Goal: Task Accomplishment & Management: Use online tool/utility

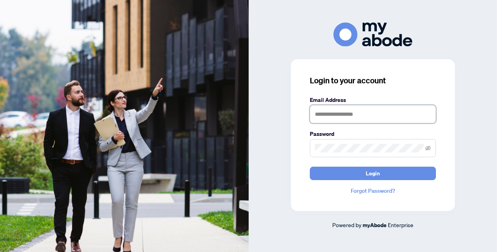
click at [348, 117] on input "text" at bounding box center [373, 114] width 126 height 18
type input "**********"
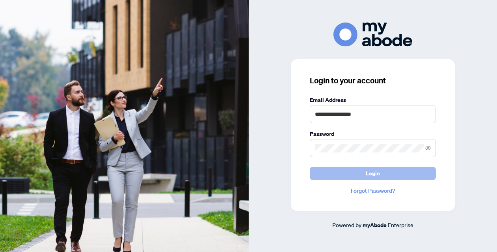
click at [365, 177] on button "Login" at bounding box center [373, 172] width 126 height 13
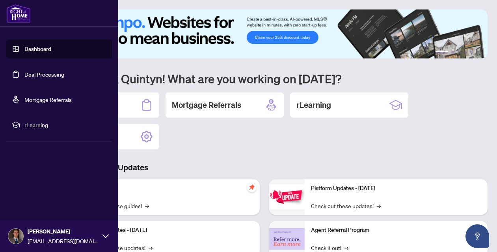
click at [28, 75] on link "Deal Processing" at bounding box center [44, 74] width 40 height 7
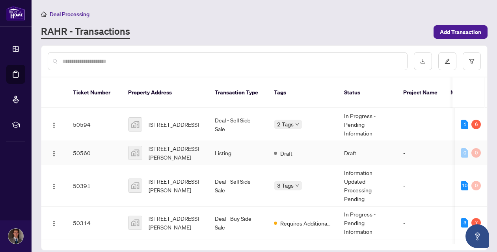
click at [207, 144] on td "[STREET_ADDRESS][PERSON_NAME]" at bounding box center [165, 153] width 87 height 24
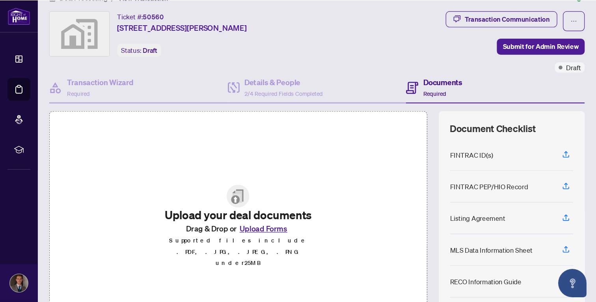
scroll to position [9, 0]
